Goal: Task Accomplishment & Management: Use online tool/utility

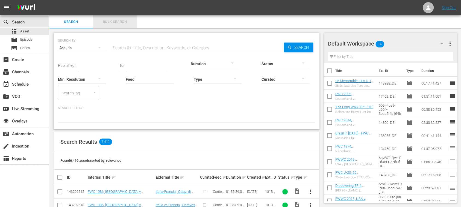
click at [125, 21] on span "Bulk Search" at bounding box center [114, 22] width 37 height 6
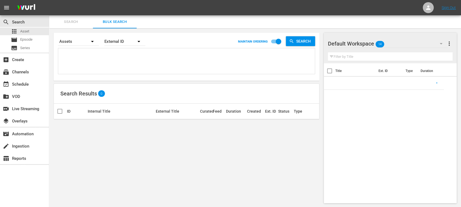
click at [112, 61] on textarea at bounding box center [187, 62] width 255 height 25
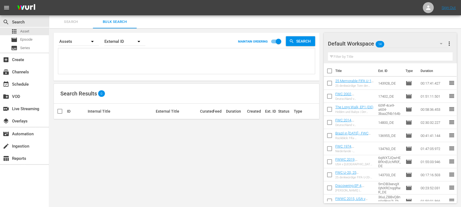
paste textarea "89919_ENG 87707_ENG 143616_ENG 87712_ENG 142934_ENG 85865_ENG 85932_ENG 88652_E…"
type textarea "89919_ENG 87707_ENG 143616_ENG 87712_ENG 142934_ENG 85865_ENG 85932_ENG 88652_E…"
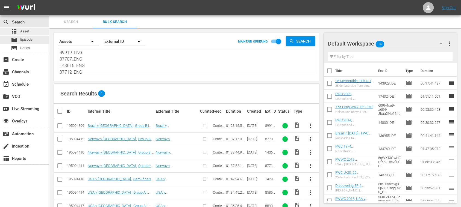
drag, startPoint x: 89, startPoint y: 67, endPoint x: 11, endPoint y: 35, distance: 84.3
click at [49, 0] on div "search Search apps Asset movie Episode subtitles Series add_box Create subscrip…" at bounding box center [255, 0] width 412 height 0
paste textarea "139595_ITA 139624_ITA 29121_ITA"
type textarea "139595_ITA 139624_ITA 29121_ITA"
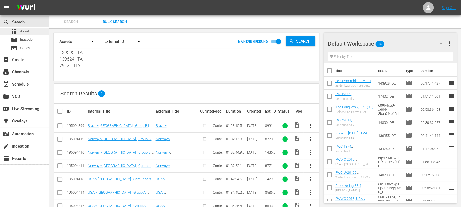
scroll to position [1, 0]
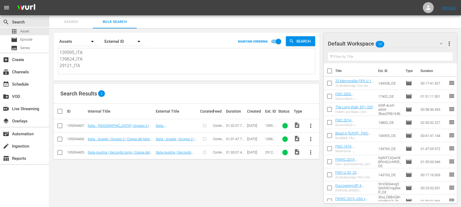
type textarea "139595_ITA 139624_ITA 29121_ITA"
